Goal: Find specific page/section: Find specific page/section

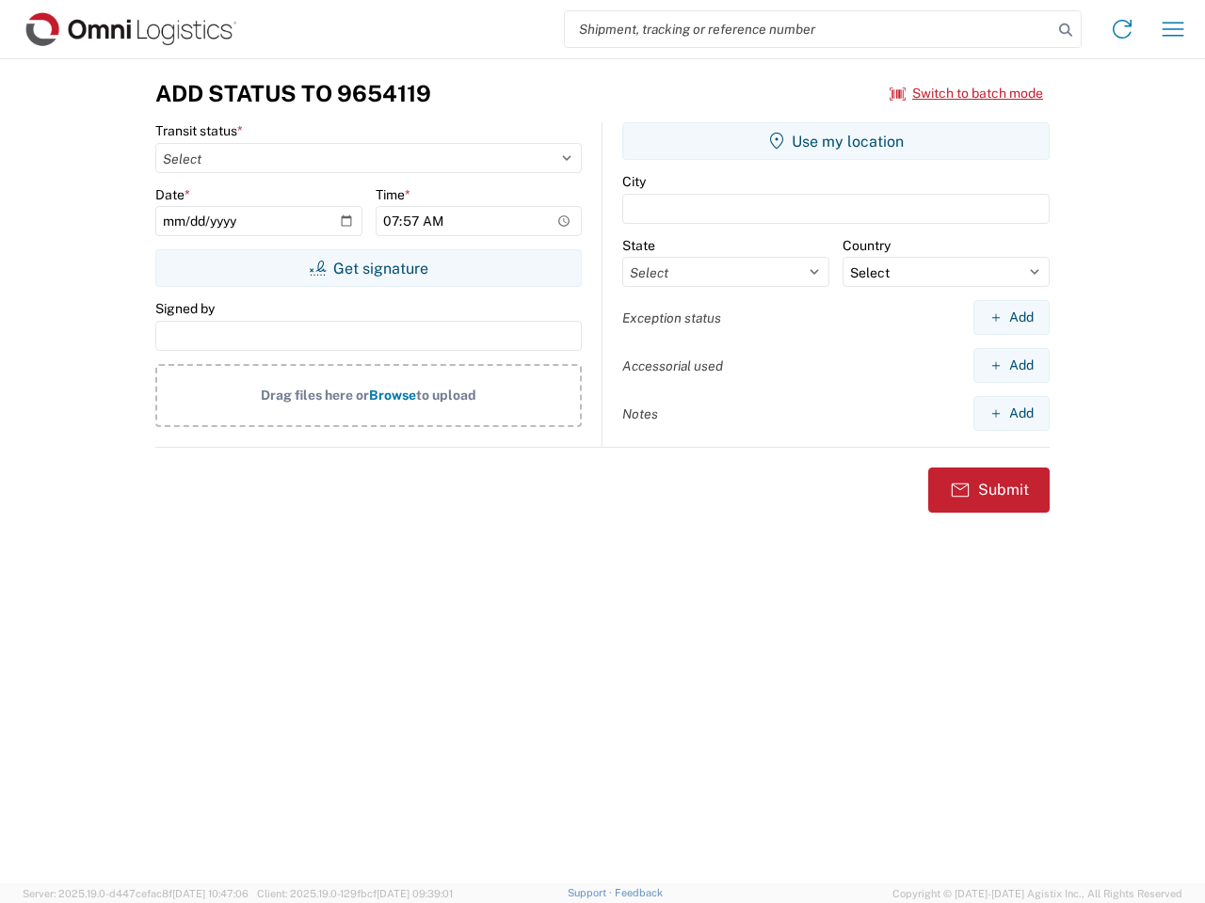
click at [808, 29] on input "search" at bounding box center [808, 29] width 487 height 36
click at [1065, 30] on icon at bounding box center [1065, 30] width 26 height 26
click at [1122, 29] on icon at bounding box center [1122, 29] width 30 height 30
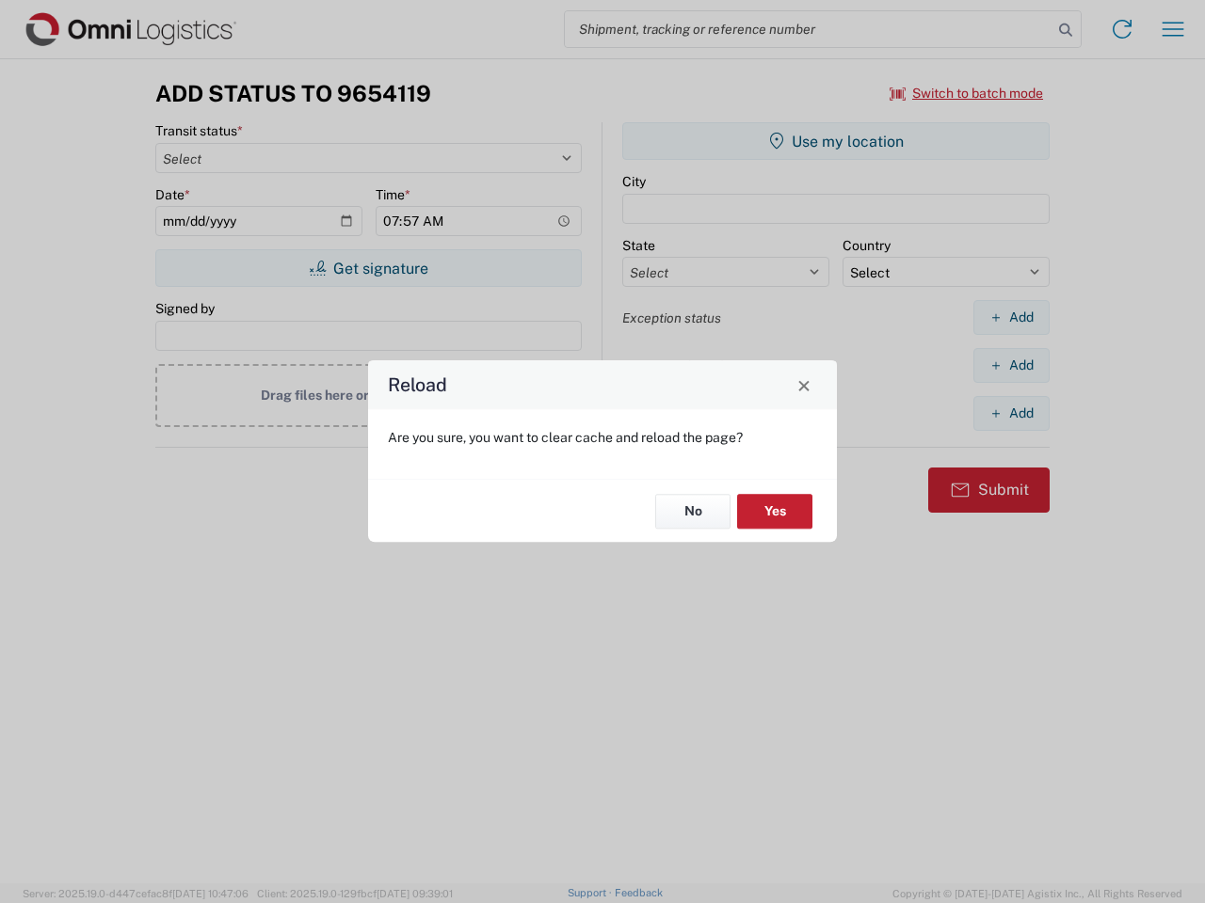
click at [1173, 29] on div "Reload Are you sure, you want to clear cache and reload the page? No Yes" at bounding box center [602, 451] width 1205 height 903
click at [966, 93] on div "Reload Are you sure, you want to clear cache and reload the page? No Yes" at bounding box center [602, 451] width 1205 height 903
click at [368, 268] on div "Reload Are you sure, you want to clear cache and reload the page? No Yes" at bounding box center [602, 451] width 1205 height 903
click at [836, 141] on div "Reload Are you sure, you want to clear cache and reload the page? No Yes" at bounding box center [602, 451] width 1205 height 903
click at [1011, 317] on div "Reload Are you sure, you want to clear cache and reload the page? No Yes" at bounding box center [602, 451] width 1205 height 903
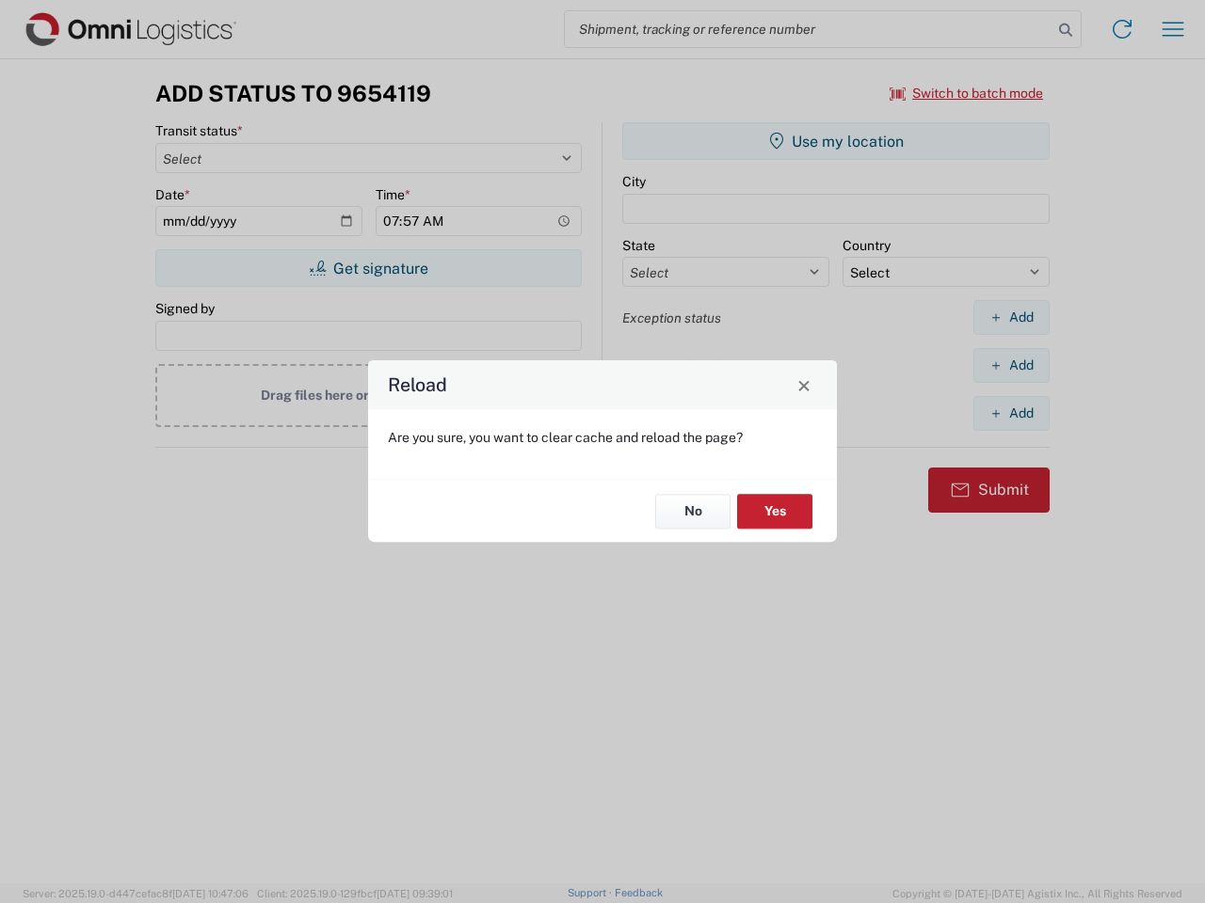
click at [1011, 365] on div "Reload Are you sure, you want to clear cache and reload the page? No Yes" at bounding box center [602, 451] width 1205 height 903
click at [1011, 413] on div "Reload Are you sure, you want to clear cache and reload the page? No Yes" at bounding box center [602, 451] width 1205 height 903
